Goal: Task Accomplishment & Management: Complete application form

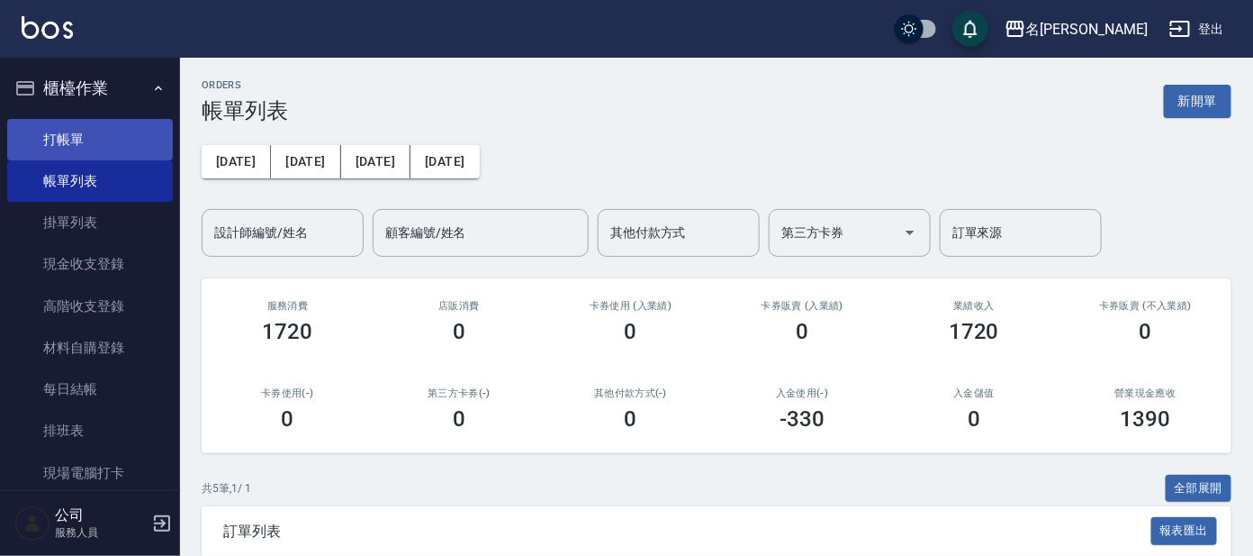
click at [104, 141] on link "打帳單" at bounding box center [90, 139] width 166 height 41
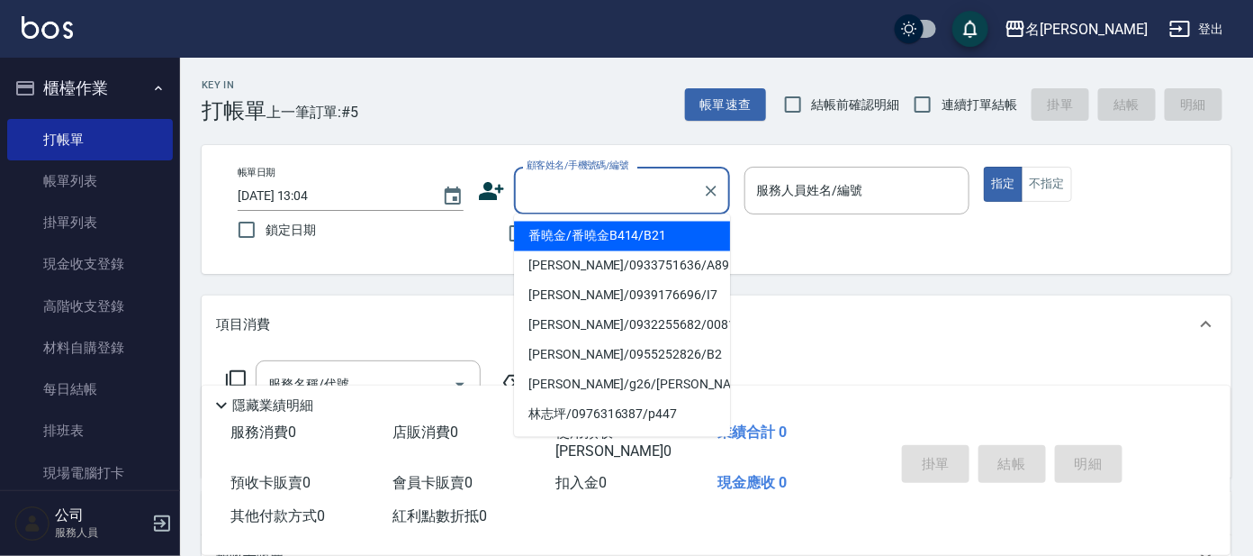
click at [677, 200] on input "顧客姓名/手機號碼/編號" at bounding box center [608, 191] width 173 height 32
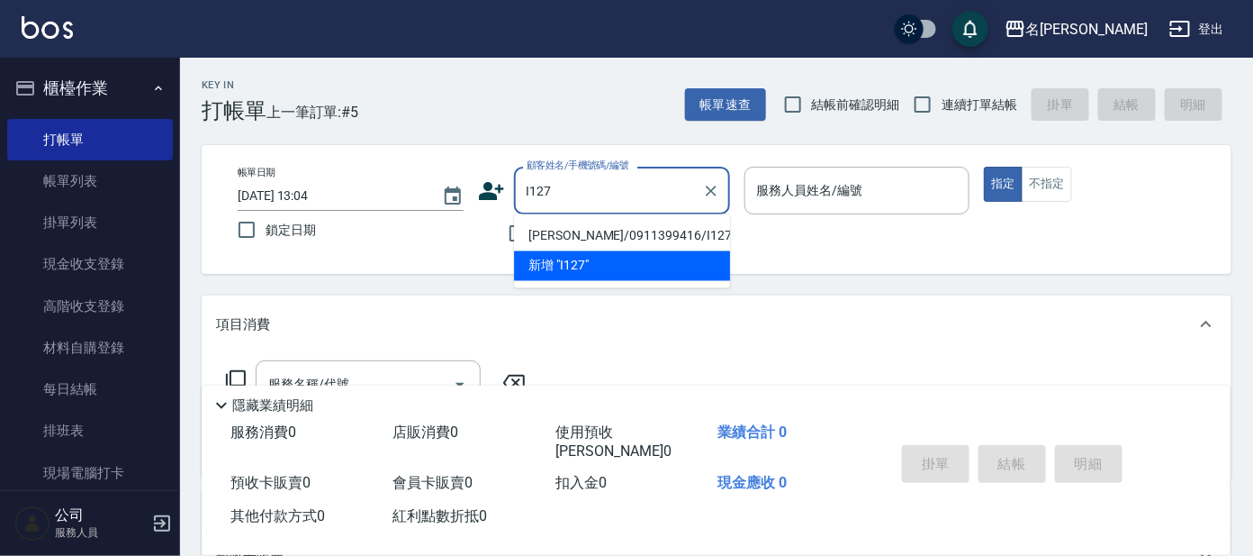
click at [590, 230] on li "[PERSON_NAME]/0911399416/I127" at bounding box center [622, 236] width 216 height 30
type input "[PERSON_NAME]/0911399416/I127"
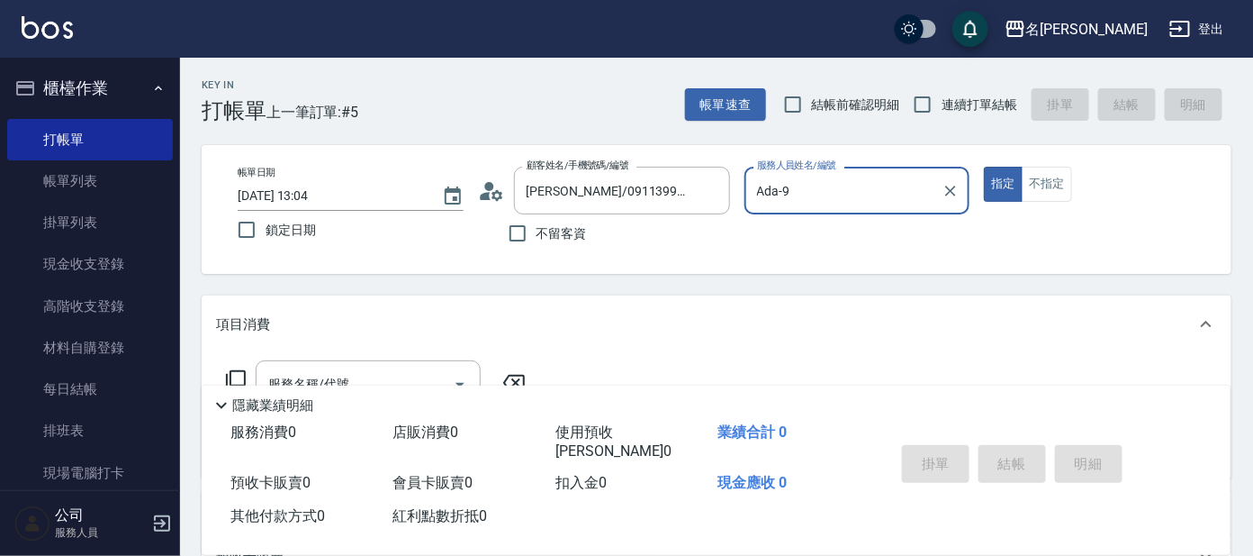
type input "Ada-9"
click at [242, 382] on icon at bounding box center [236, 380] width 22 height 22
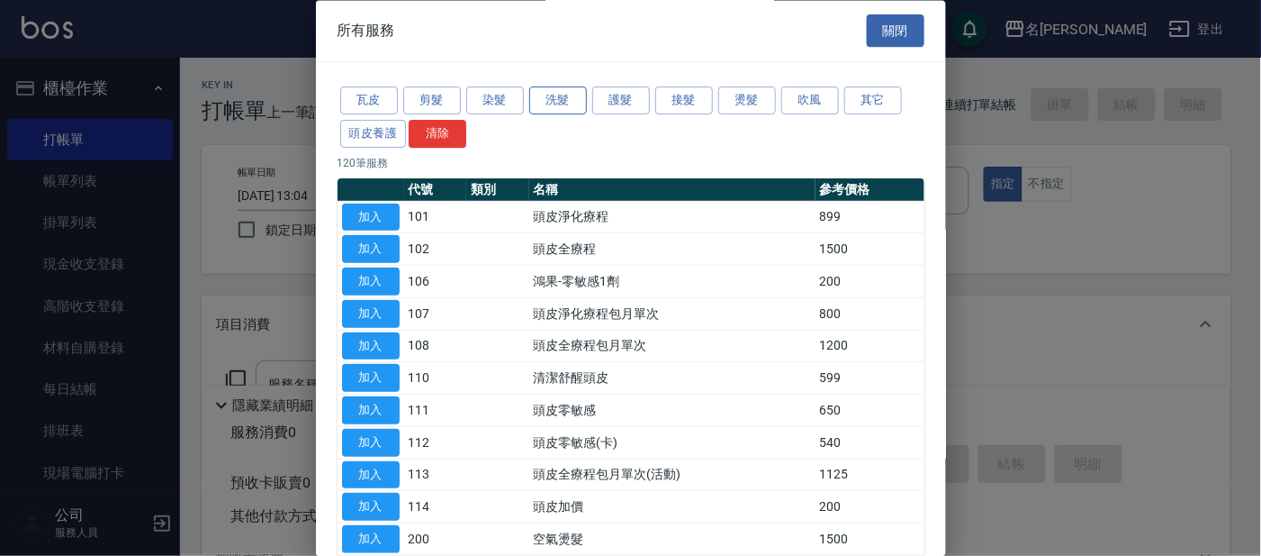
click at [542, 100] on button "洗髮" at bounding box center [558, 101] width 58 height 28
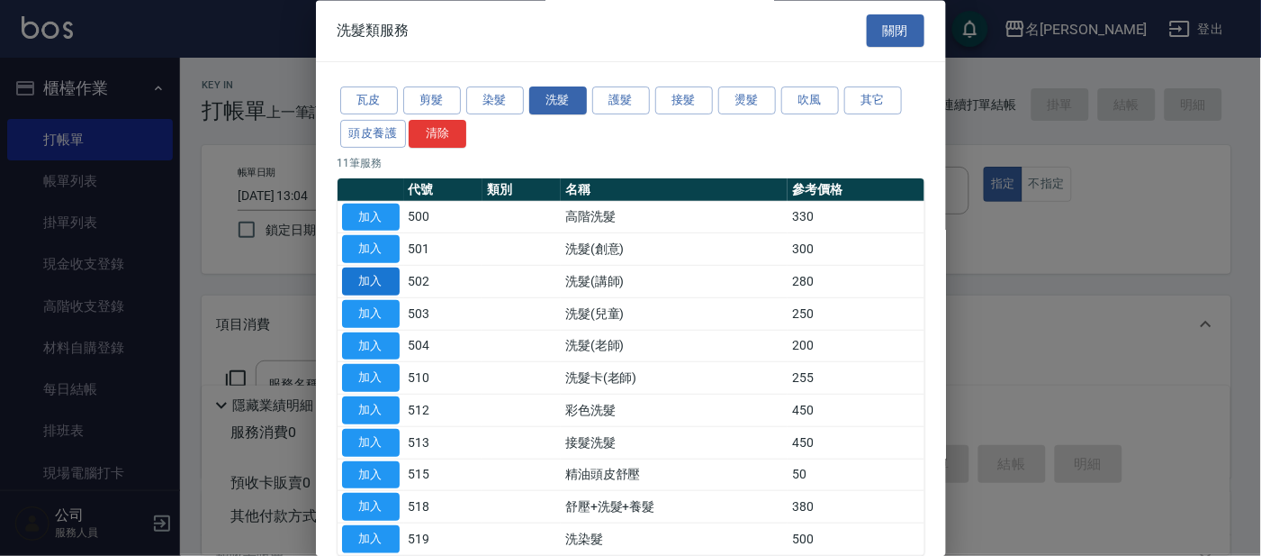
click at [383, 280] on button "加入" at bounding box center [371, 282] width 58 height 28
type input "洗髮(講師)(502)"
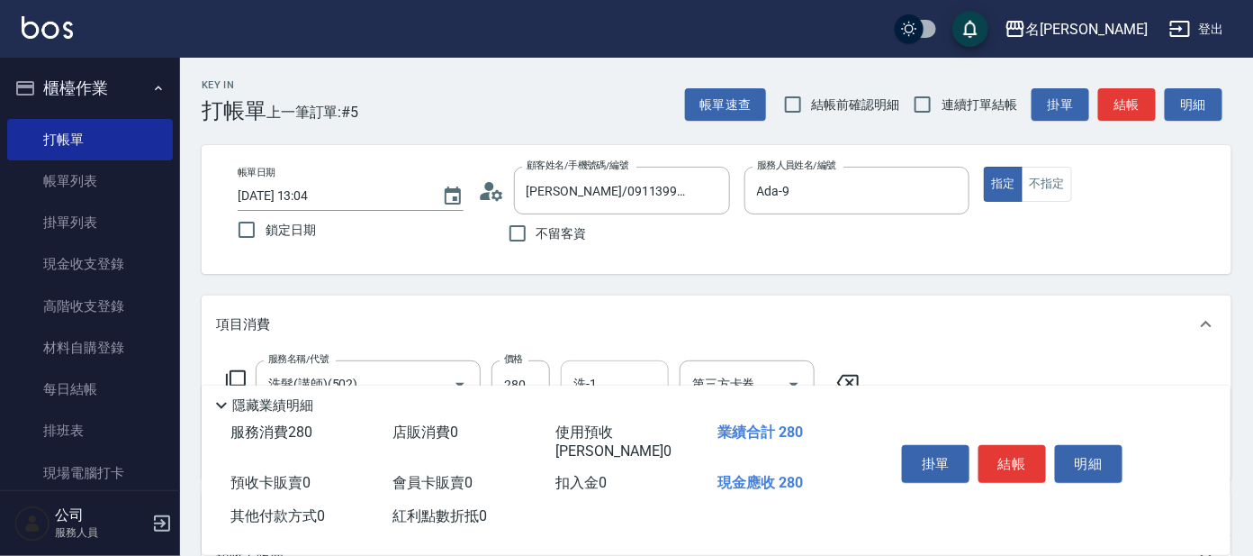
click at [612, 379] on input "洗-1" at bounding box center [615, 384] width 92 height 32
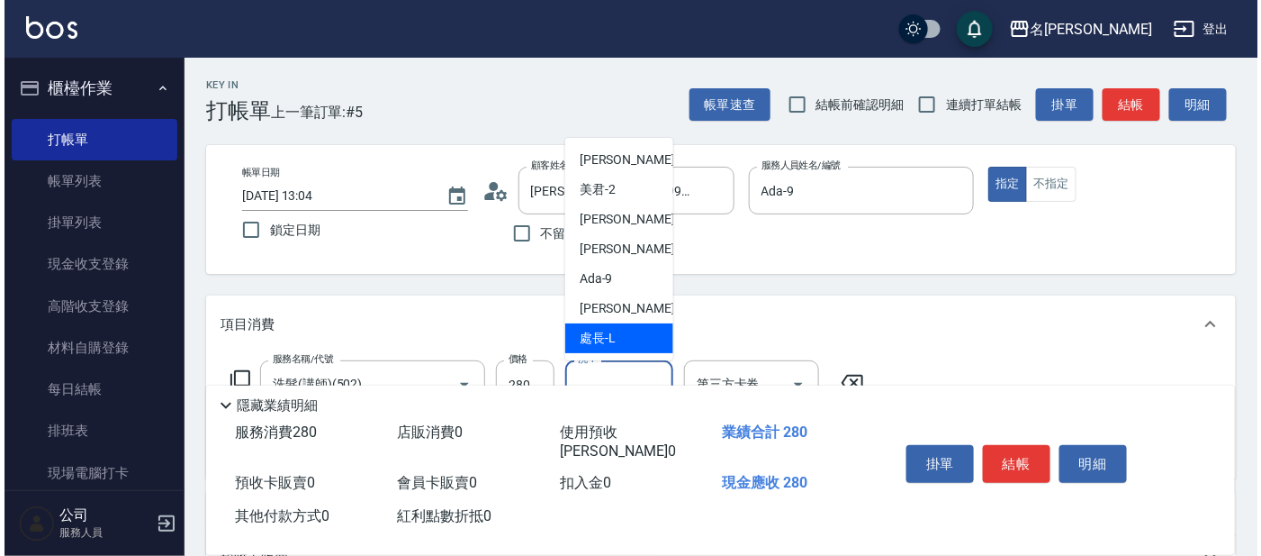
scroll to position [112, 0]
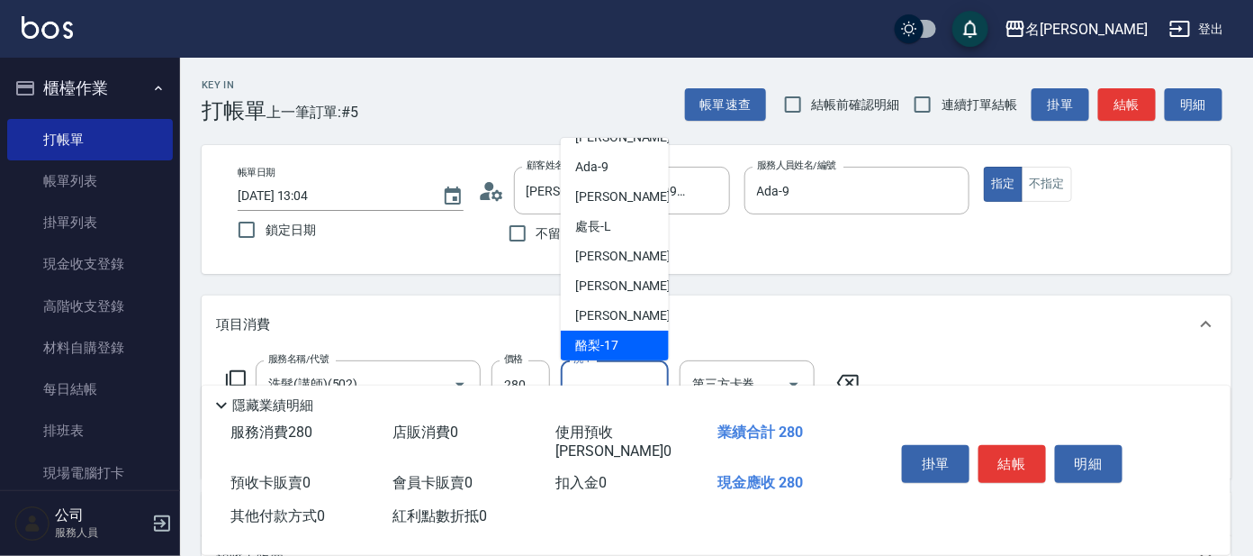
click at [608, 336] on span "酪梨 -17" at bounding box center [596, 345] width 43 height 19
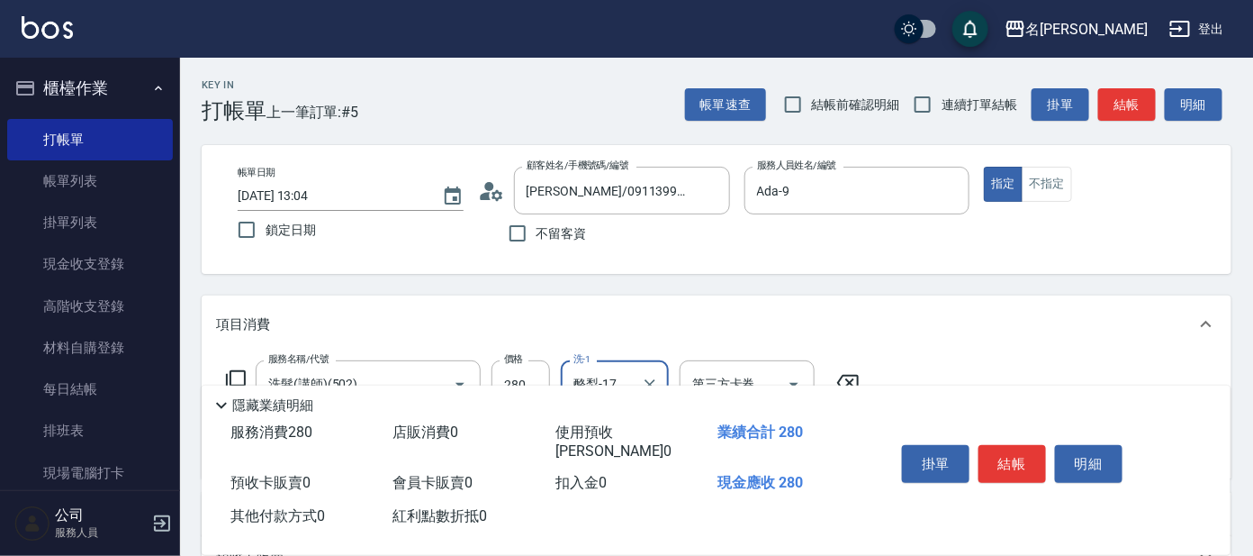
type input "酪梨-17"
click at [234, 375] on icon at bounding box center [236, 380] width 22 height 22
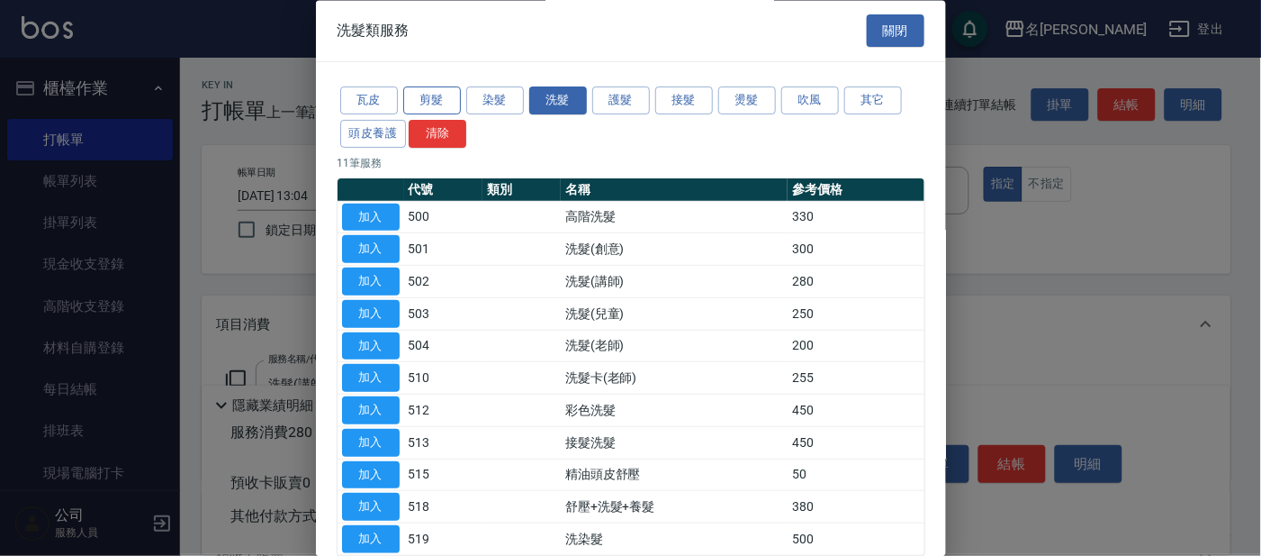
click at [443, 103] on button "剪髮" at bounding box center [432, 101] width 58 height 28
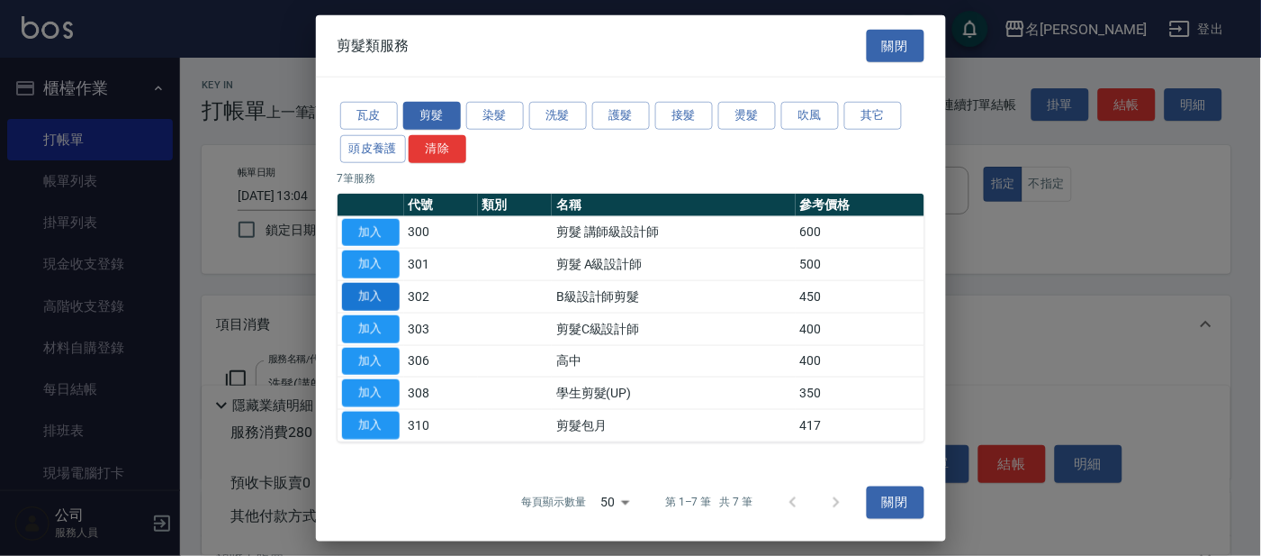
click at [363, 291] on button "加入" at bounding box center [371, 297] width 58 height 28
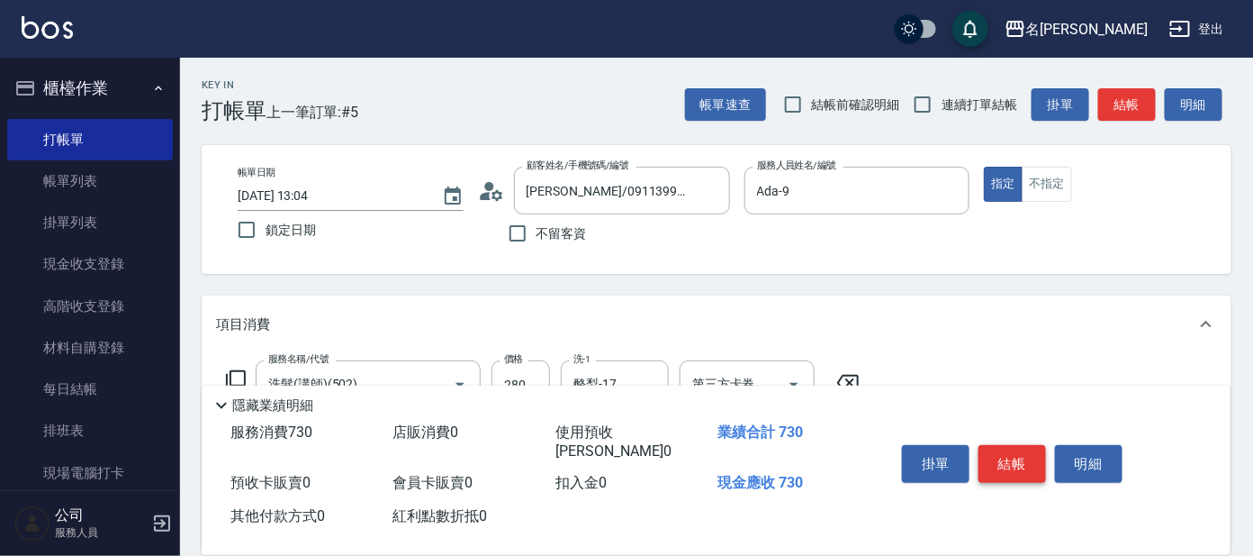
click at [999, 475] on button "結帳" at bounding box center [1013, 464] width 68 height 38
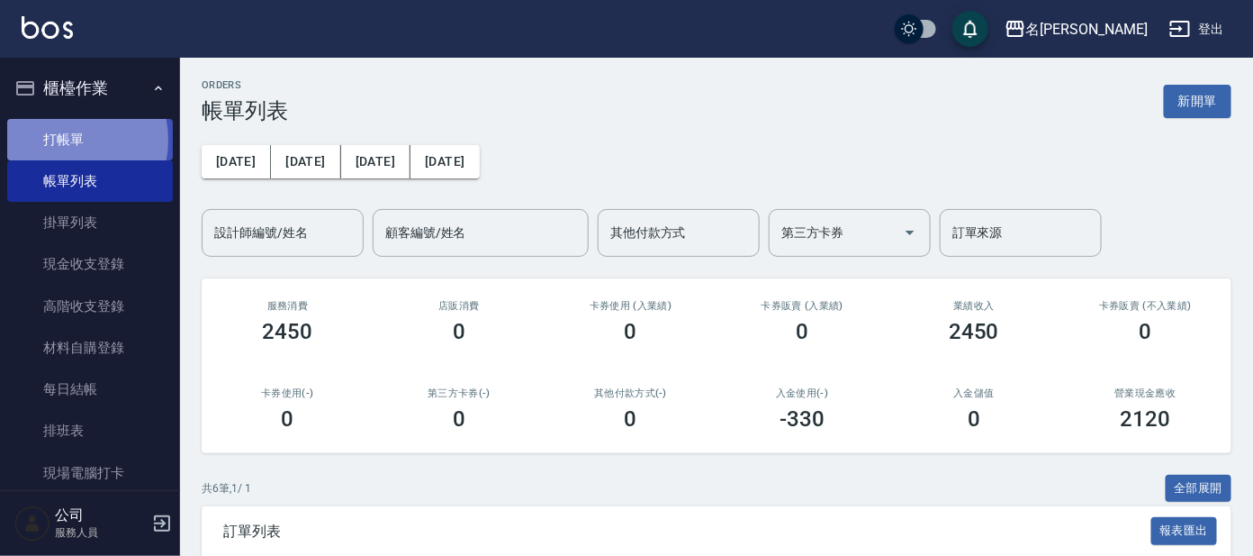
click at [59, 140] on link "打帳單" at bounding box center [90, 139] width 166 height 41
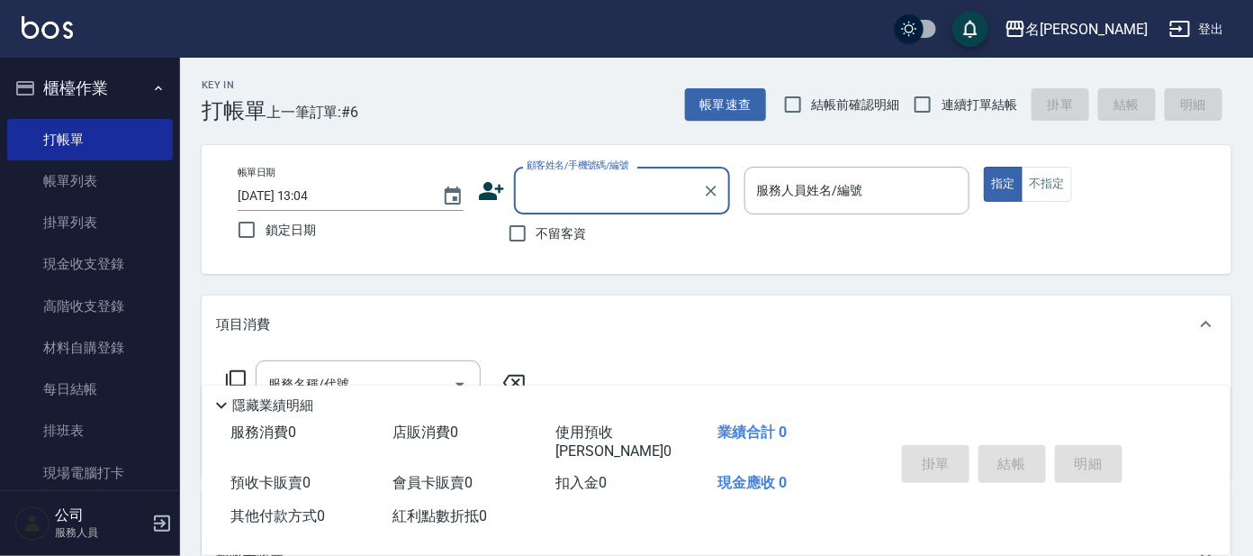
click at [545, 187] on input "顧客姓名/手機號碼/編號" at bounding box center [608, 191] width 173 height 32
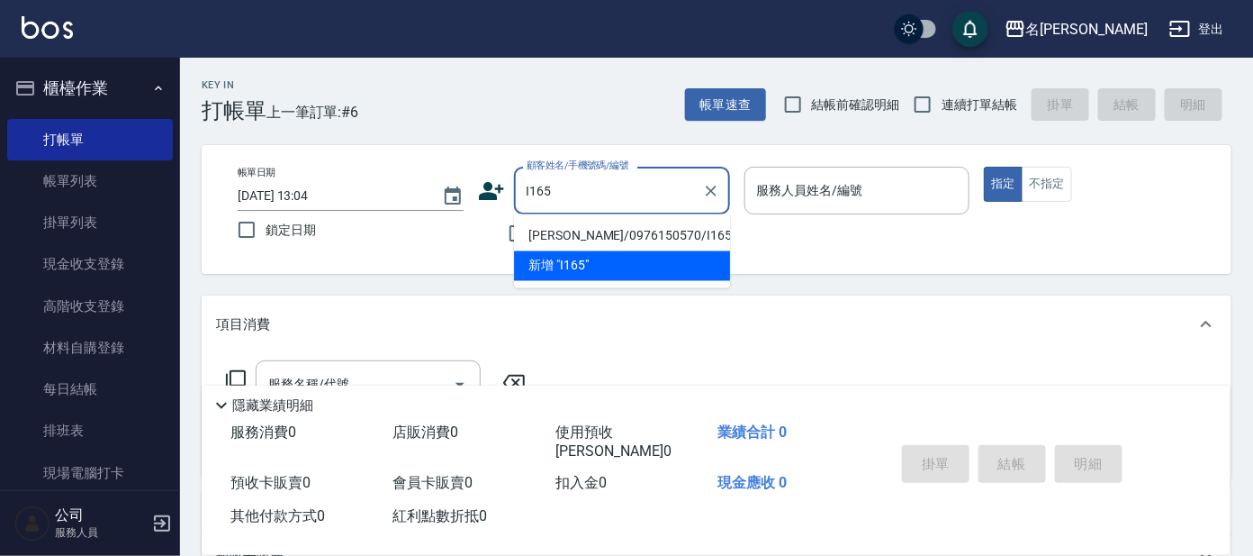
click at [592, 240] on li "[PERSON_NAME]/0976150570/I165" at bounding box center [622, 236] width 216 height 30
type input "[PERSON_NAME]/0976150570/I165"
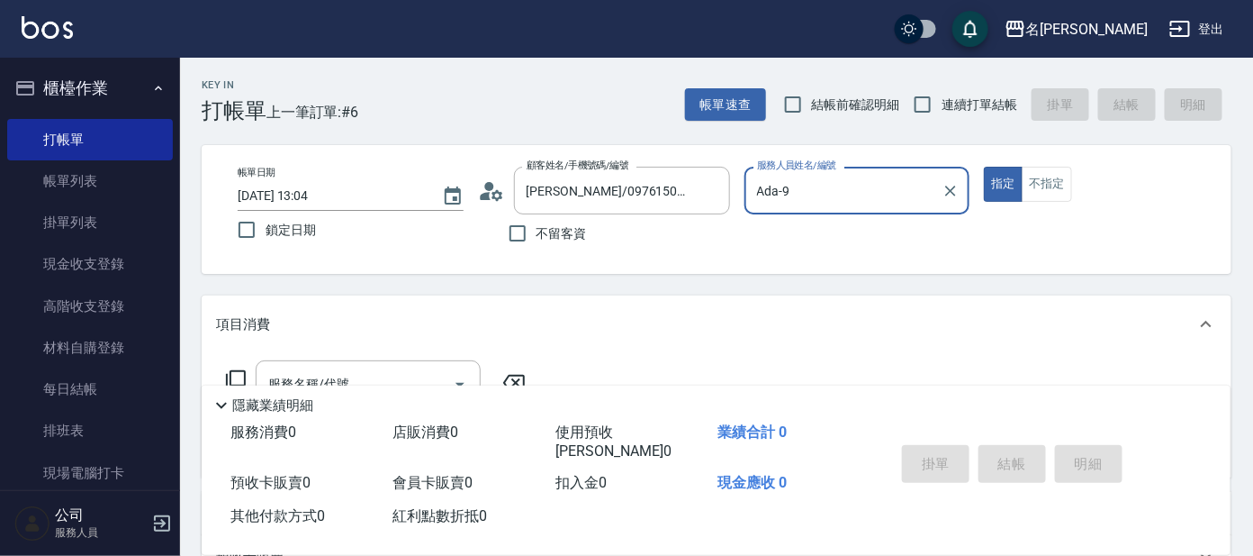
type input "Ada-9"
click at [493, 191] on icon at bounding box center [497, 194] width 11 height 11
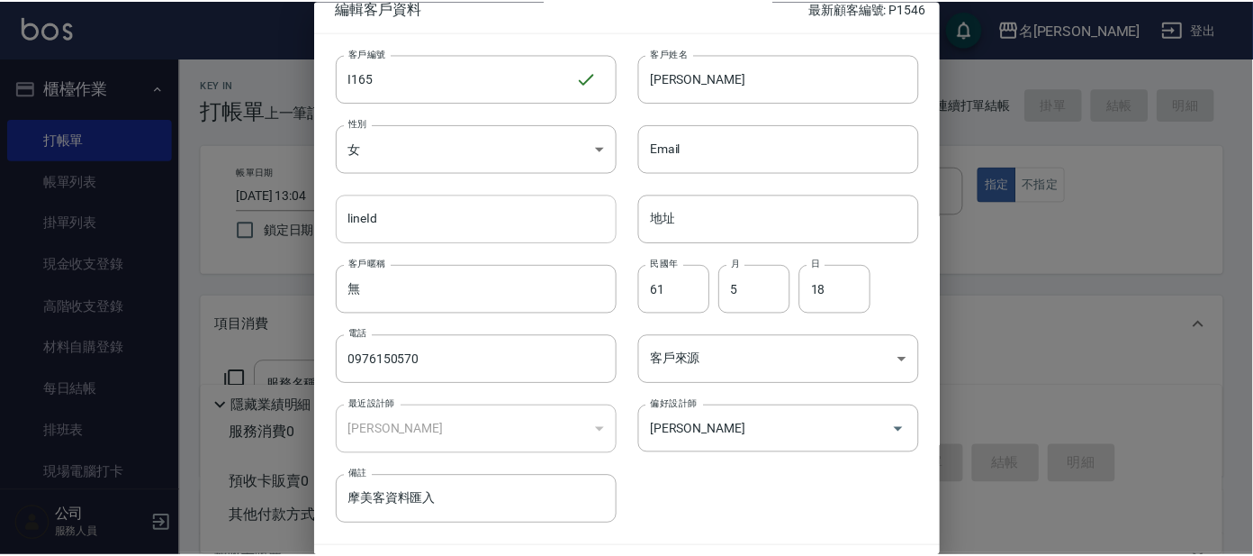
scroll to position [68, 0]
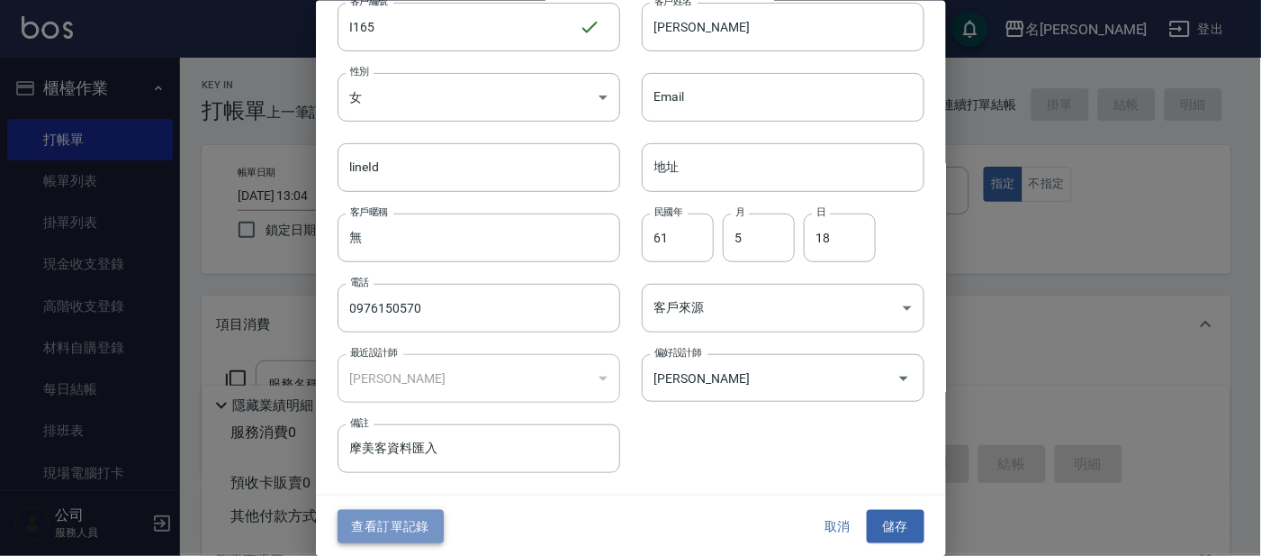
click at [378, 528] on button "查看訂單記錄" at bounding box center [391, 526] width 106 height 33
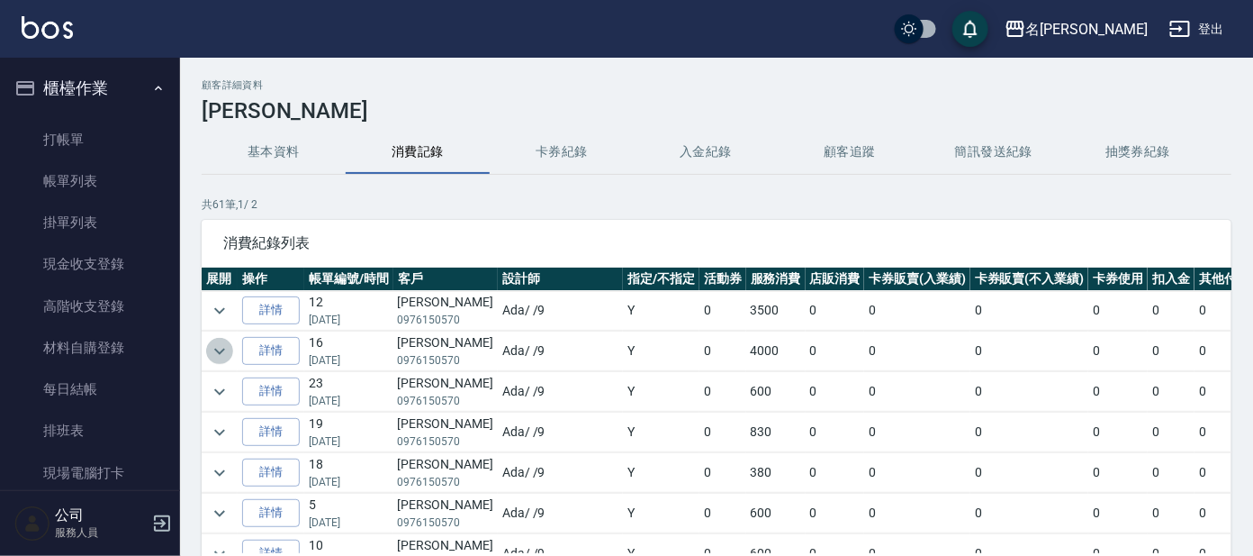
click at [221, 357] on icon "expand row" at bounding box center [220, 351] width 22 height 22
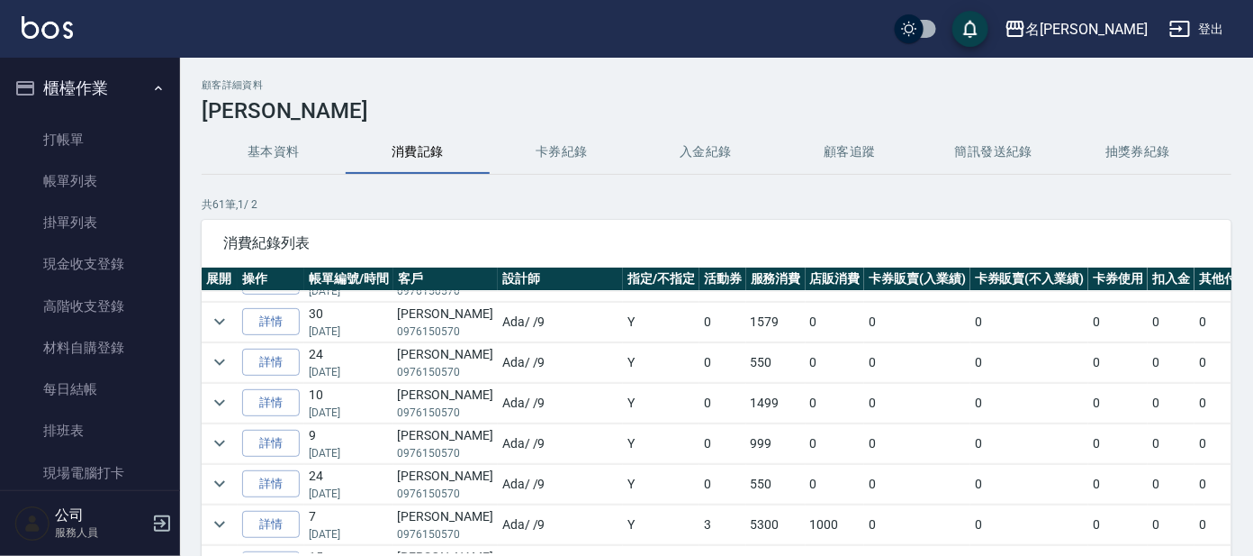
scroll to position [562, 0]
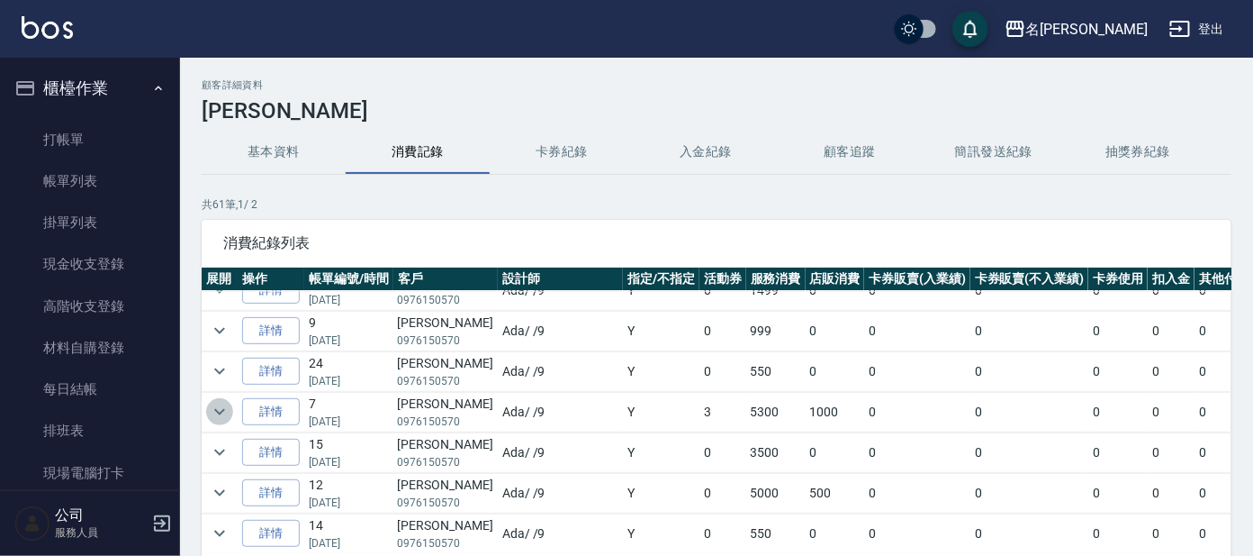
click at [222, 409] on icon "expand row" at bounding box center [219, 412] width 11 height 6
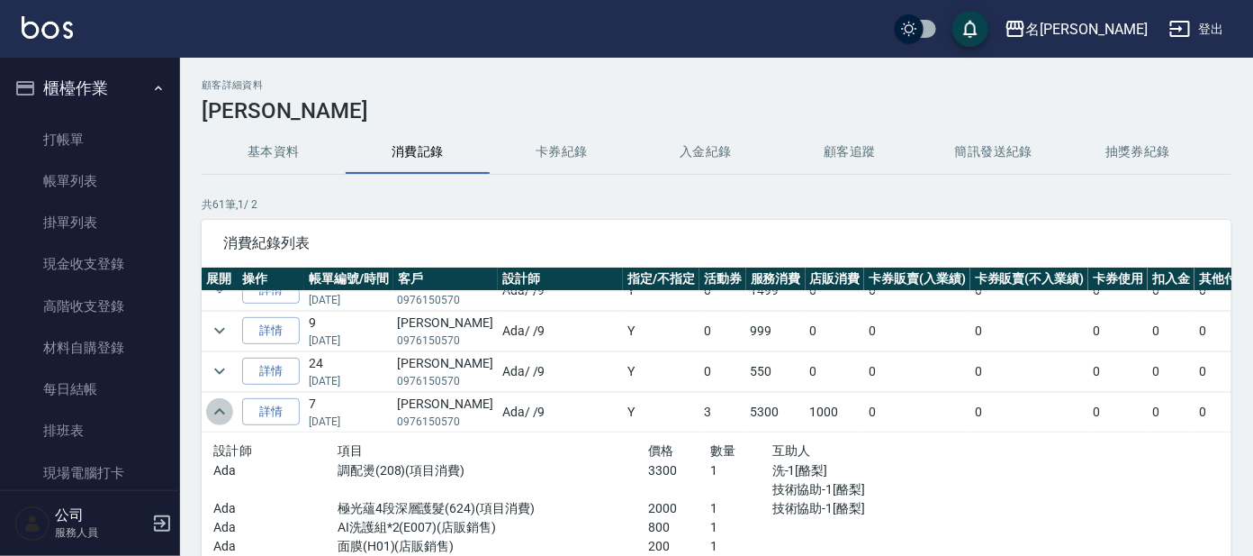
click at [216, 411] on icon "expand row" at bounding box center [219, 411] width 11 height 6
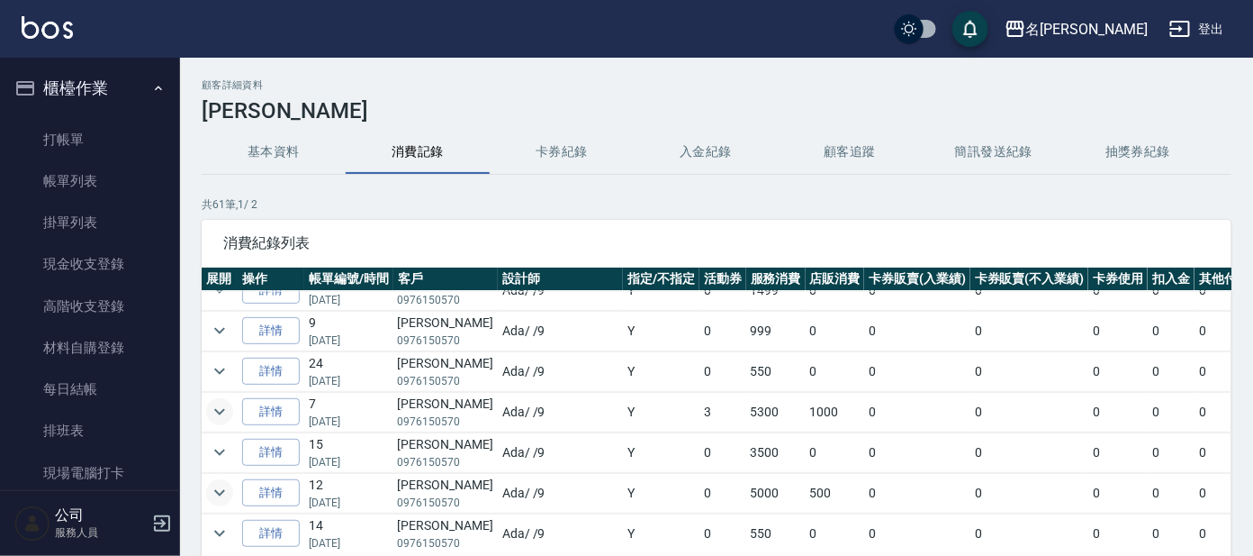
click at [220, 492] on icon "expand row" at bounding box center [219, 493] width 11 height 6
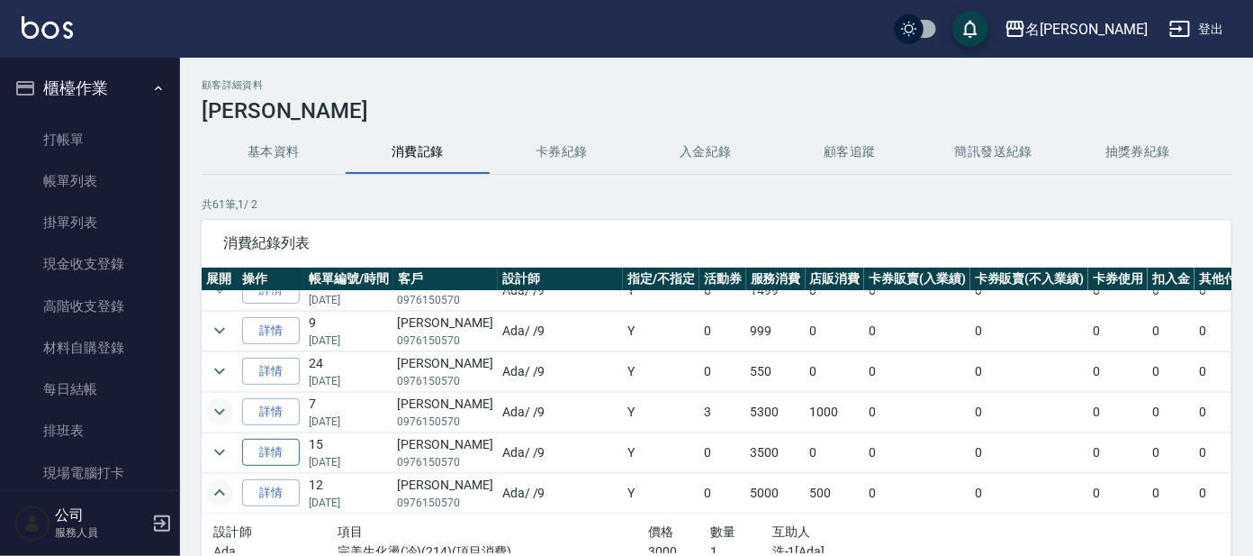
scroll to position [674, 0]
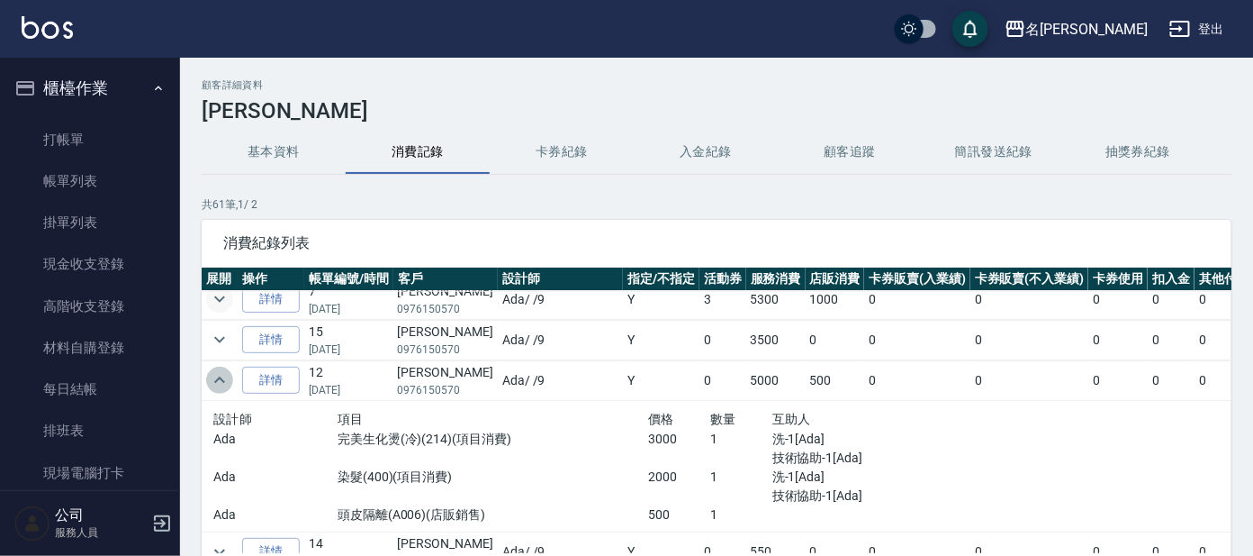
click at [219, 380] on icon "expand row" at bounding box center [220, 380] width 22 height 22
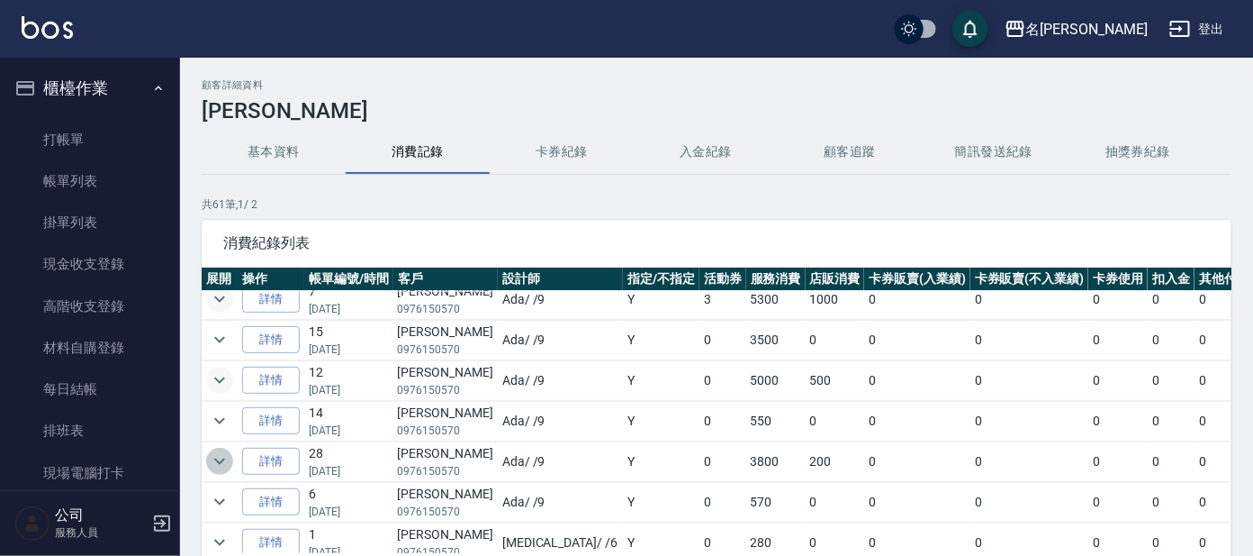
click at [218, 459] on icon "expand row" at bounding box center [220, 461] width 22 height 22
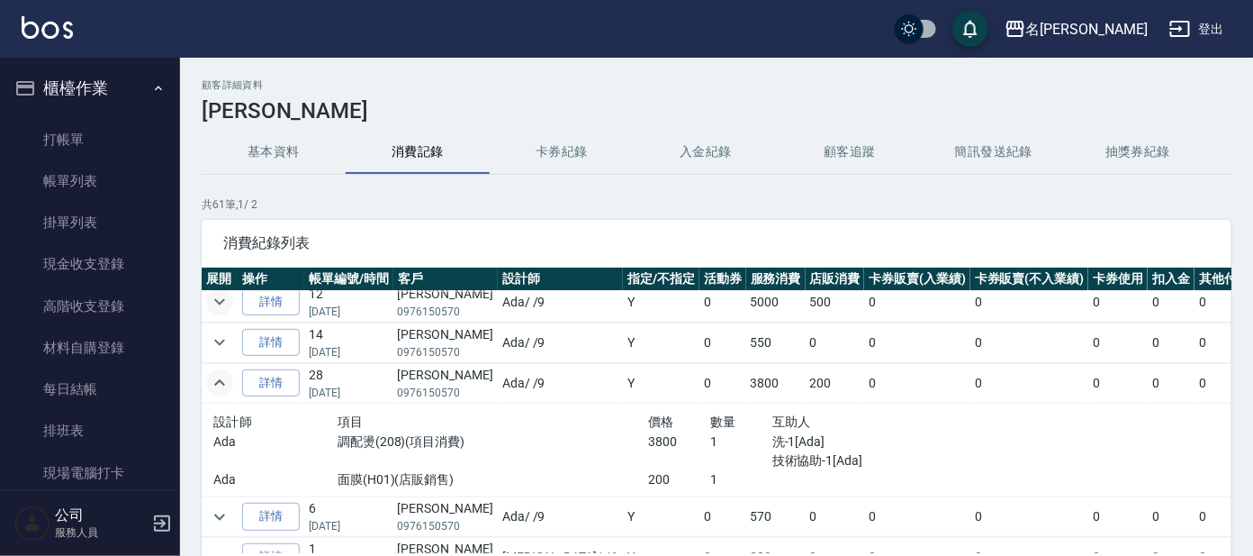
scroll to position [787, 0]
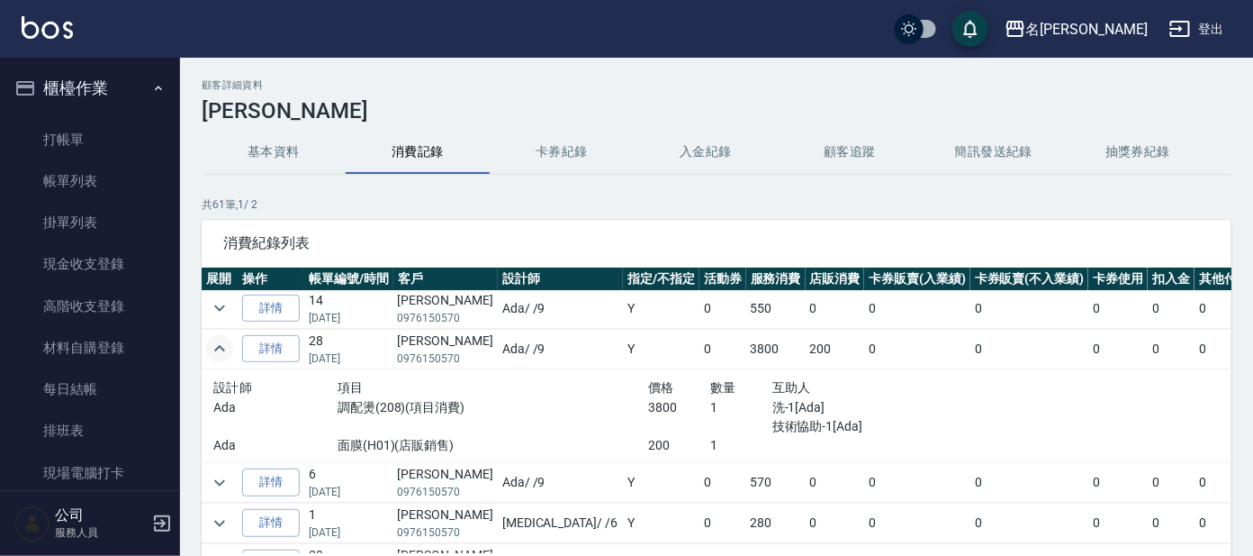
click at [221, 353] on icon "expand row" at bounding box center [220, 349] width 22 height 22
